Goal: Task Accomplishment & Management: Manage account settings

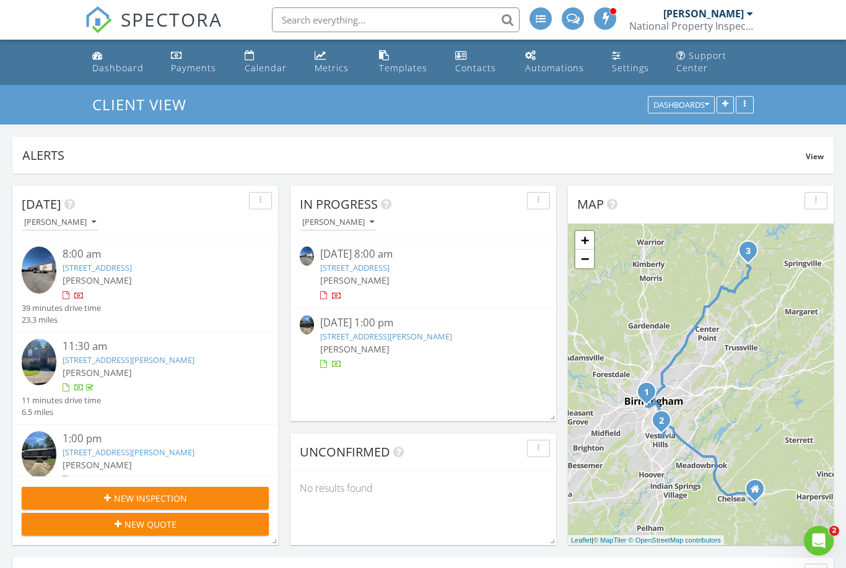
click at [397, 336] on link "[STREET_ADDRESS][PERSON_NAME]" at bounding box center [386, 336] width 132 height 11
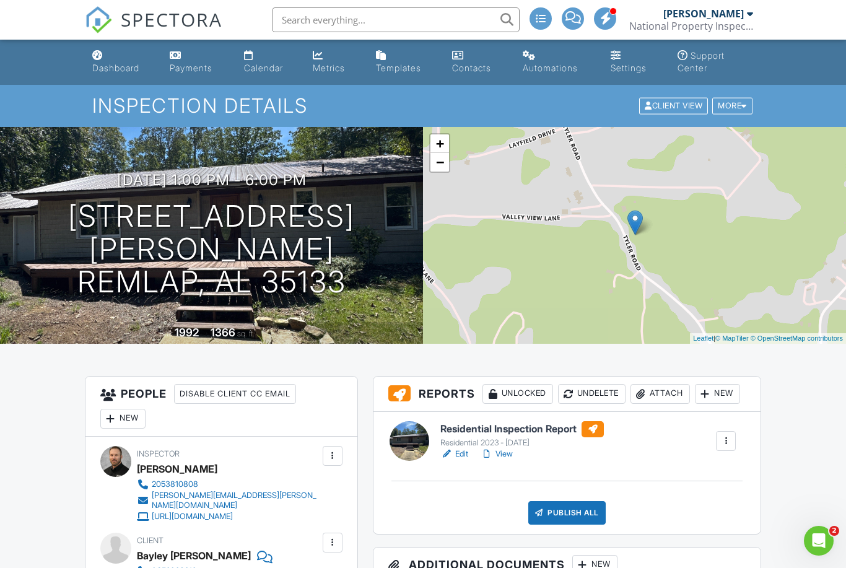
click at [508, 460] on link "View" at bounding box center [496, 454] width 32 height 12
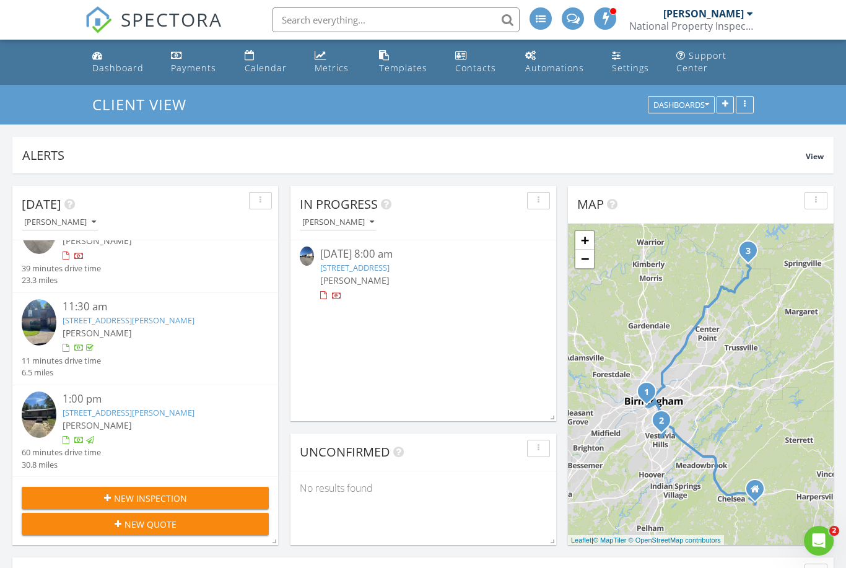
scroll to position [6, 6]
click at [443, 257] on div "[DATE] 8:00 am" at bounding box center [423, 253] width 206 height 15
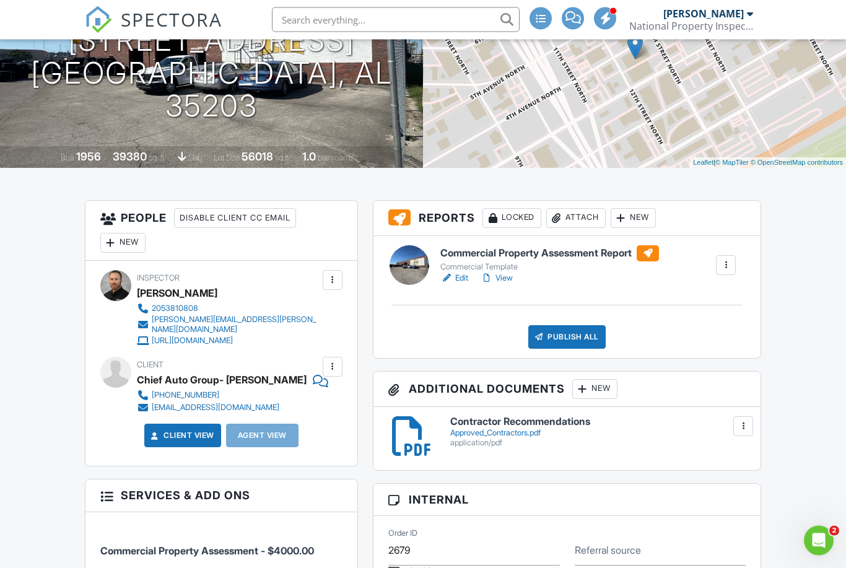
scroll to position [176, 0]
click at [506, 282] on link "View" at bounding box center [496, 278] width 32 height 12
